Goal: Task Accomplishment & Management: Use online tool/utility

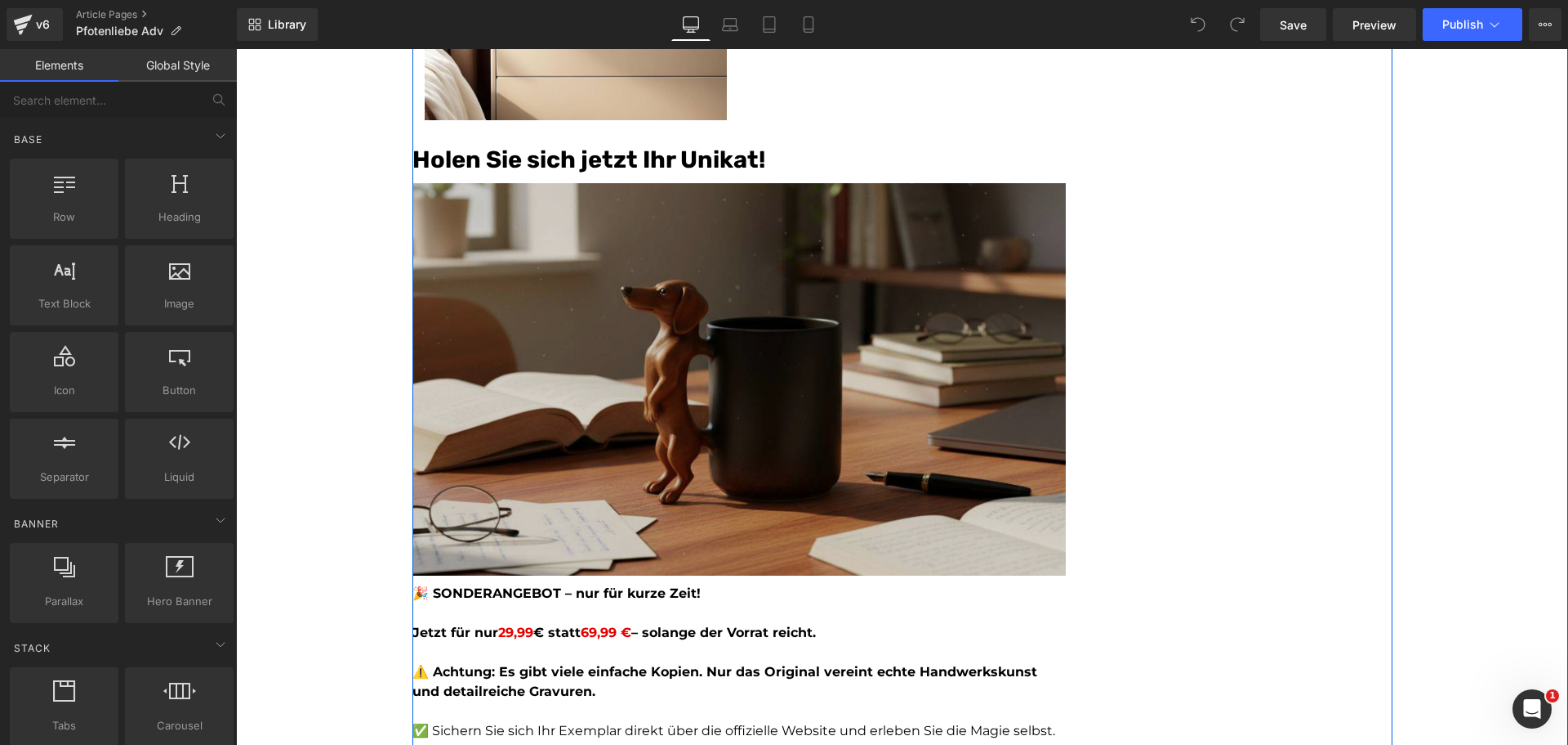
scroll to position [4577, 0]
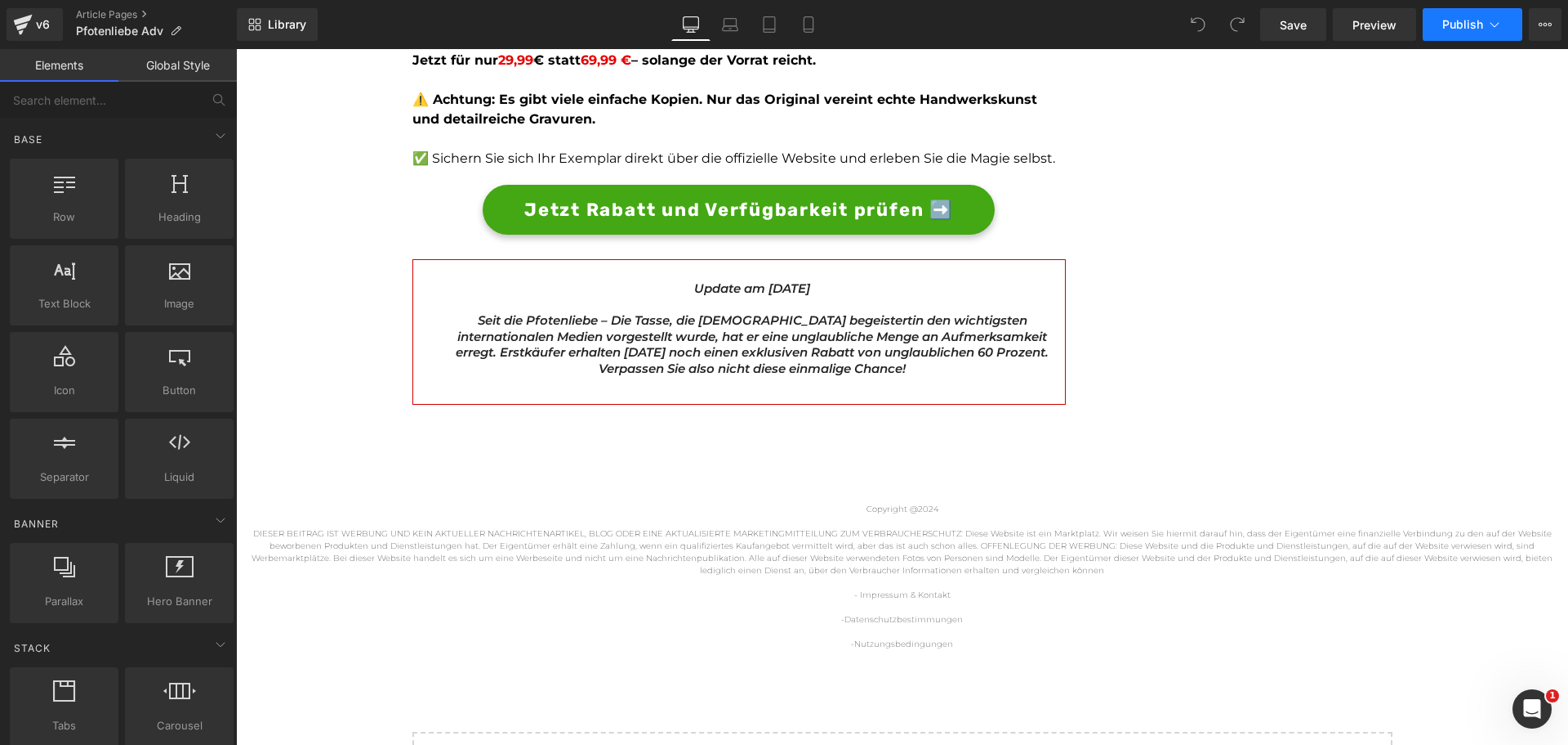
click at [1482, 26] on span "Publish" at bounding box center [1462, 24] width 41 height 13
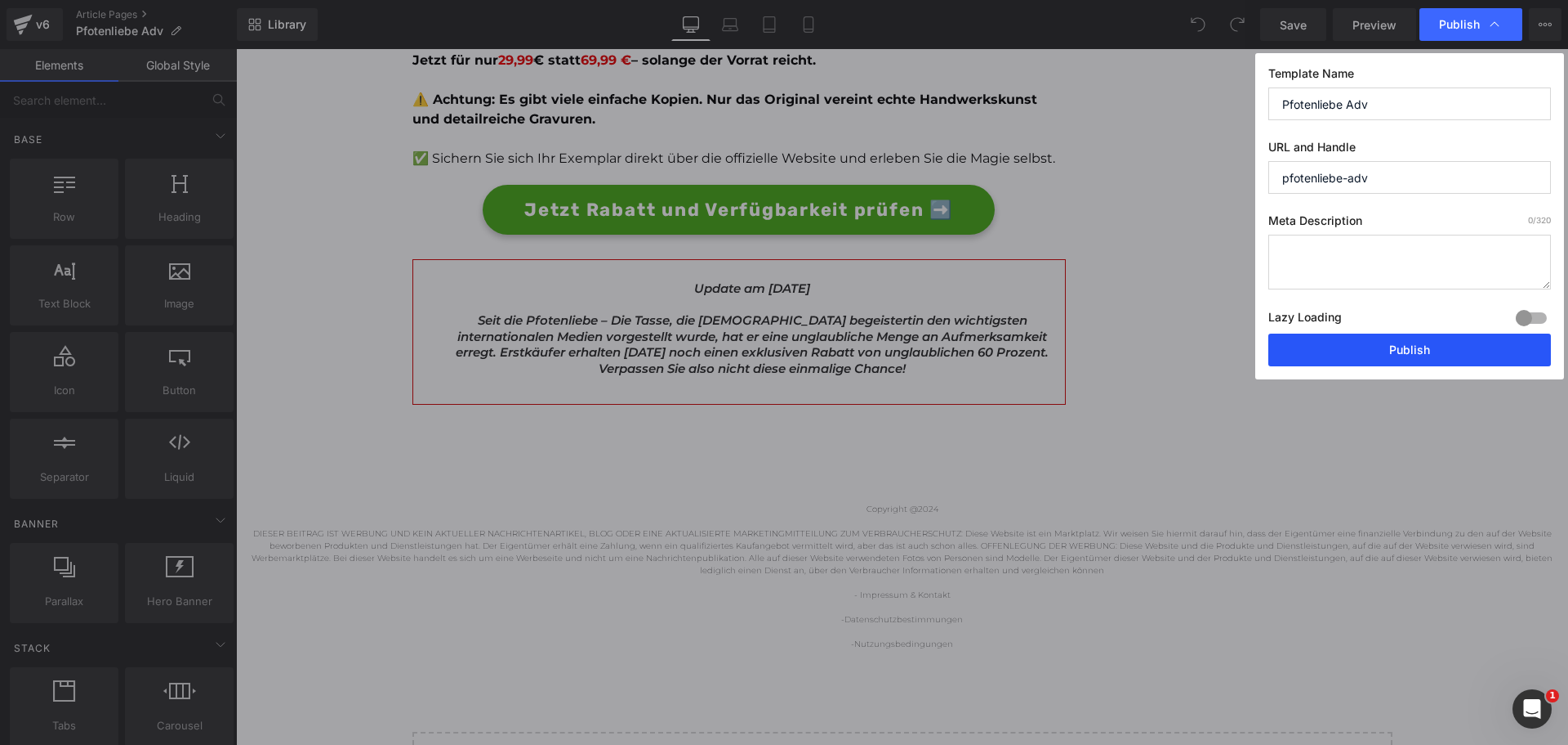
drag, startPoint x: 1404, startPoint y: 346, endPoint x: 1142, endPoint y: 290, distance: 267.9
click at [1404, 346] on button "Publish" at bounding box center [1410, 350] width 283 height 33
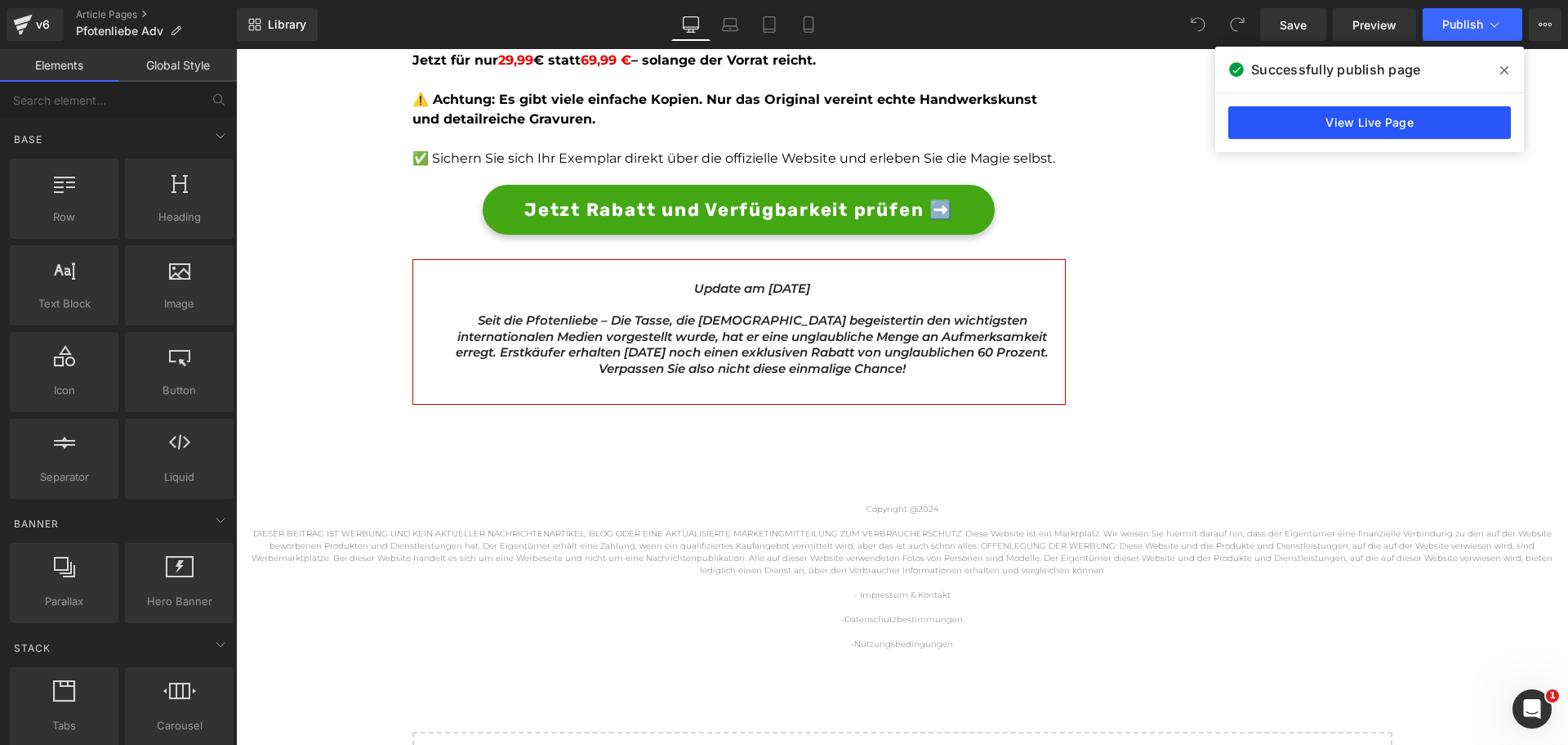
click at [1329, 128] on link "View Live Page" at bounding box center [1370, 122] width 283 height 33
